Goal: Task Accomplishment & Management: Manage account settings

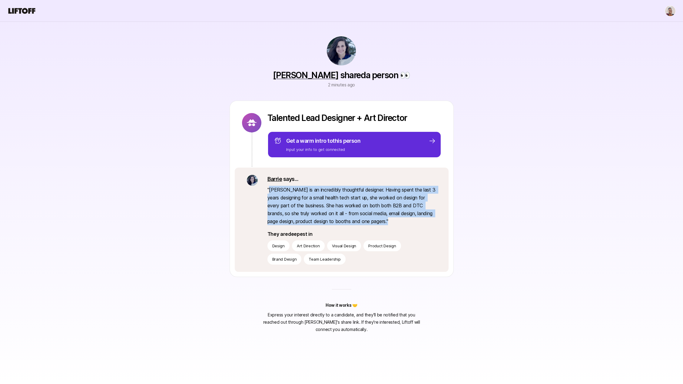
drag, startPoint x: 269, startPoint y: 189, endPoint x: 399, endPoint y: 221, distance: 133.8
click at [399, 221] on p "" [PERSON_NAME] is an incredibly thoughtful designer. Having spent the last 3 y…" at bounding box center [351, 205] width 169 height 39
click at [399, 221] on p "" Adriana is an incredibly thoughtful designer. Having spent the last 3 years d…" at bounding box center [351, 205] width 169 height 39
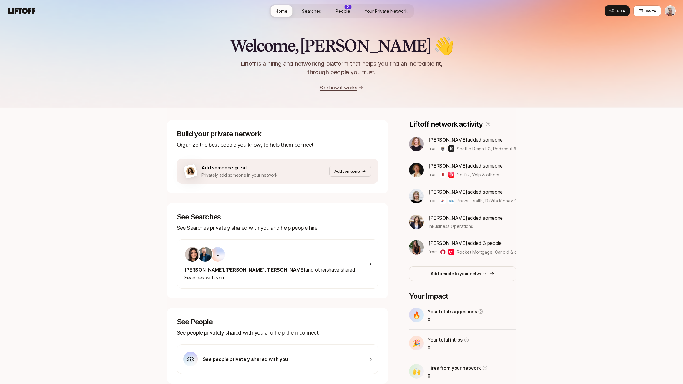
click at [348, 9] on div "2" at bounding box center [347, 7] width 7 height 5
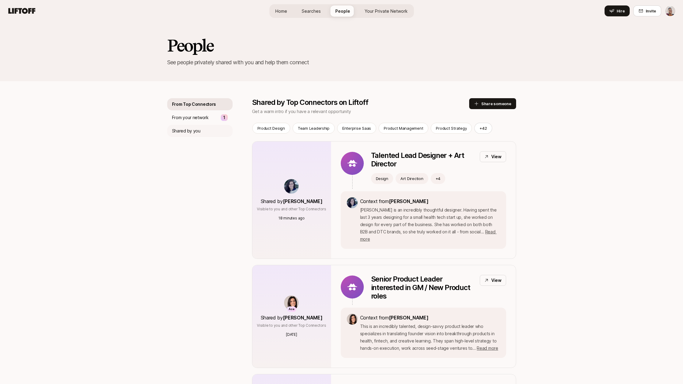
click at [201, 134] on div "Shared by you" at bounding box center [199, 131] width 65 height 12
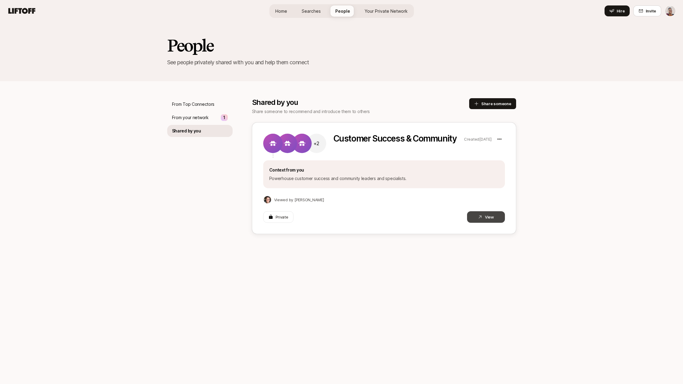
click at [492, 218] on button "View" at bounding box center [486, 217] width 38 height 12
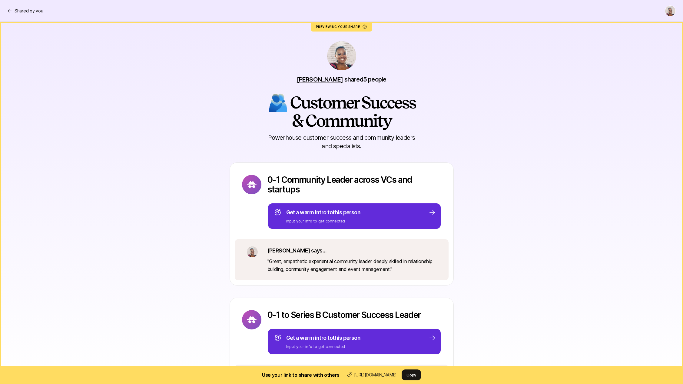
click at [37, 12] on p "Shared by you" at bounding box center [29, 10] width 28 height 7
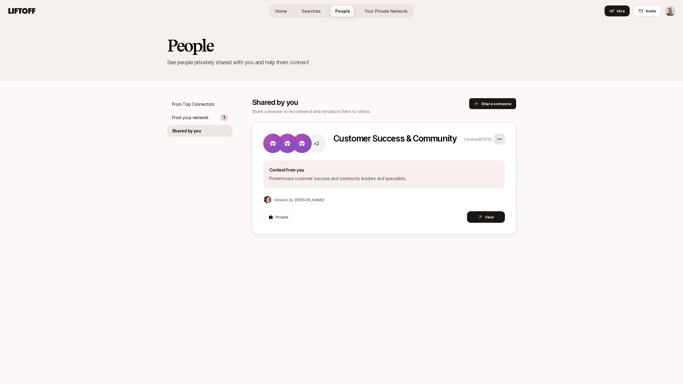
click at [500, 139] on html "Home Searches People Your Private Network Hire Home Searches People Your Privat…" at bounding box center [341, 192] width 683 height 384
click at [491, 156] on div "Edit" at bounding box center [471, 155] width 67 height 11
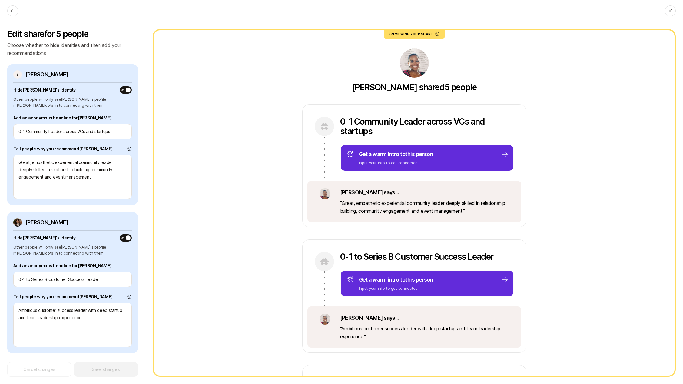
click at [567, 2] on header at bounding box center [341, 11] width 683 height 22
click at [16, 12] on button at bounding box center [12, 10] width 11 height 11
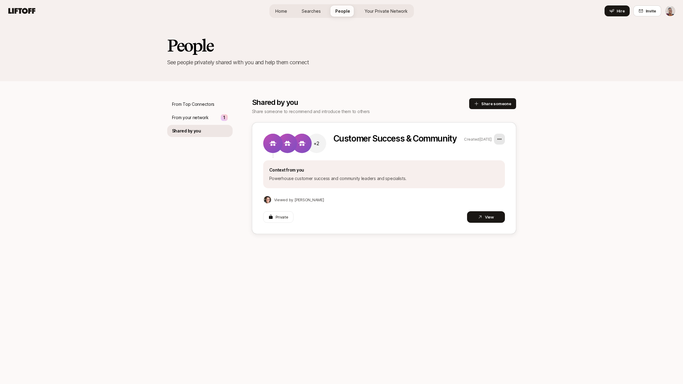
click at [501, 137] on html "Home Searches People Your Private Network Hire Home Searches People Your Privat…" at bounding box center [341, 192] width 683 height 384
click at [487, 153] on div "Edit" at bounding box center [471, 155] width 67 height 11
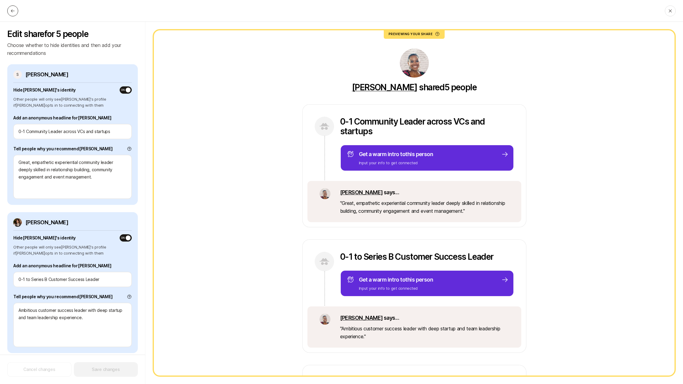
click at [12, 11] on icon at bounding box center [13, 10] width 4 height 3
type textarea "x"
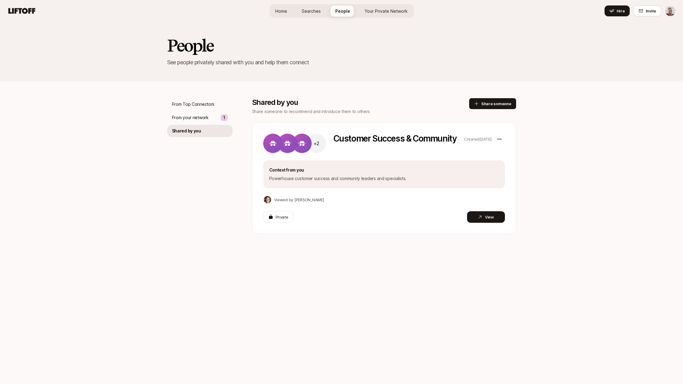
click at [671, 10] on html "Home Searches People Your Private Network Hire Home Searches People Your Privat…" at bounding box center [341, 192] width 683 height 384
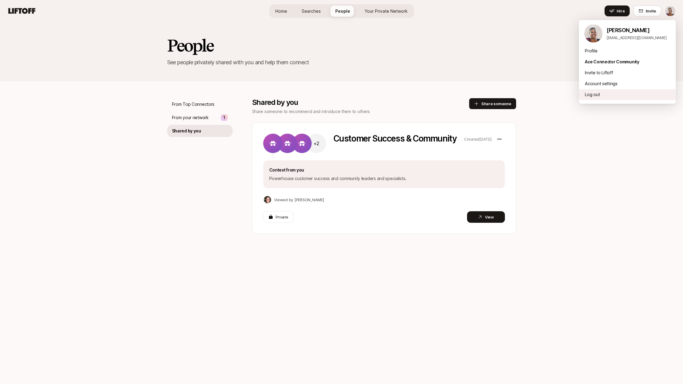
click at [612, 95] on div "Log out" at bounding box center [626, 94] width 97 height 11
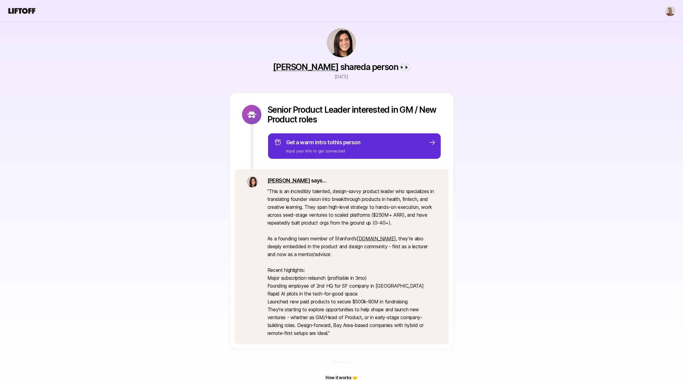
scroll to position [7, 0]
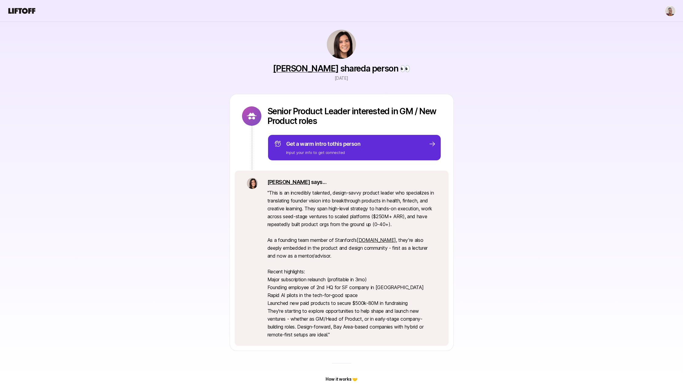
click at [167, 21] on nav at bounding box center [341, 11] width 683 height 22
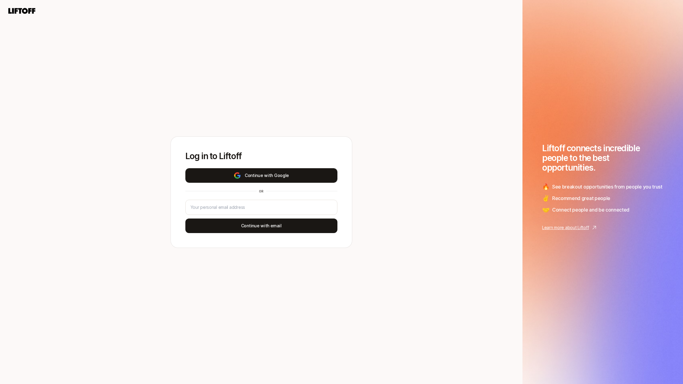
click at [279, 174] on button "Continue with Google" at bounding box center [261, 175] width 152 height 15
